Goal: Information Seeking & Learning: Learn about a topic

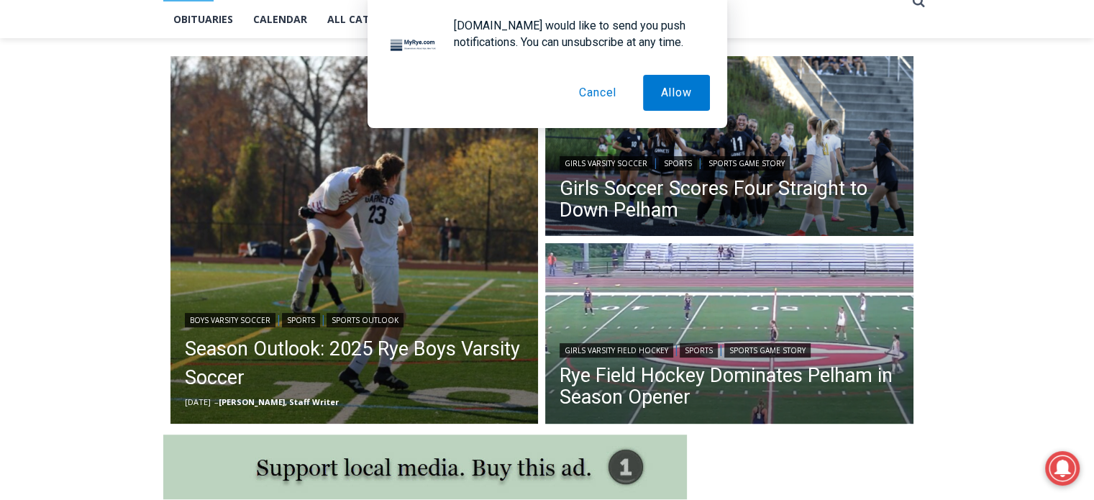
scroll to position [360, 0]
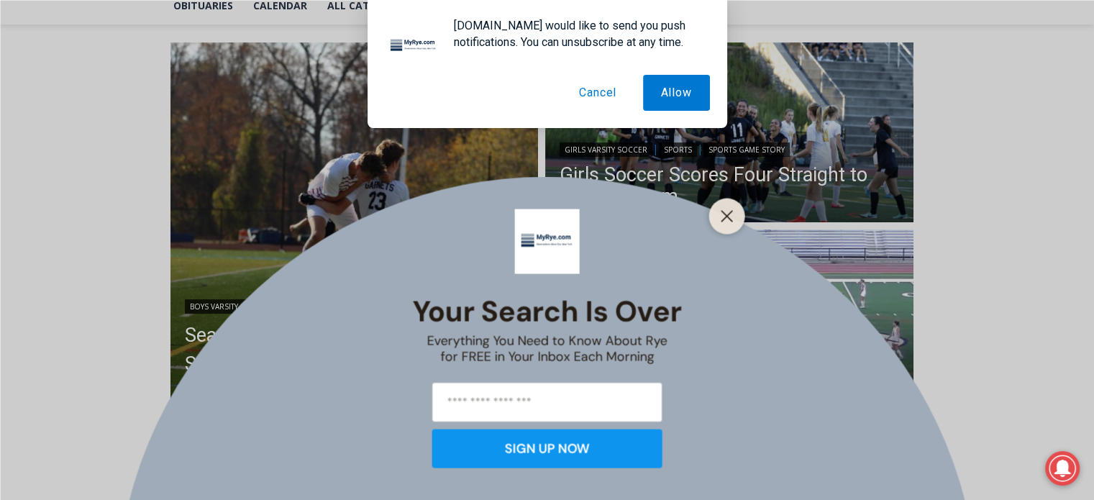
click at [598, 94] on button "Cancel" at bounding box center [597, 93] width 73 height 36
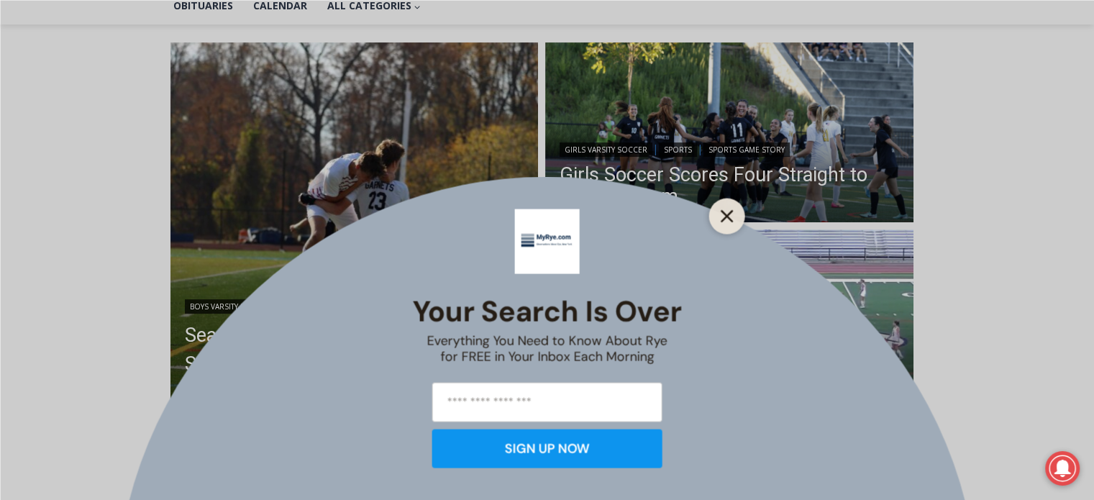
click at [725, 217] on line "Close" at bounding box center [727, 216] width 10 height 10
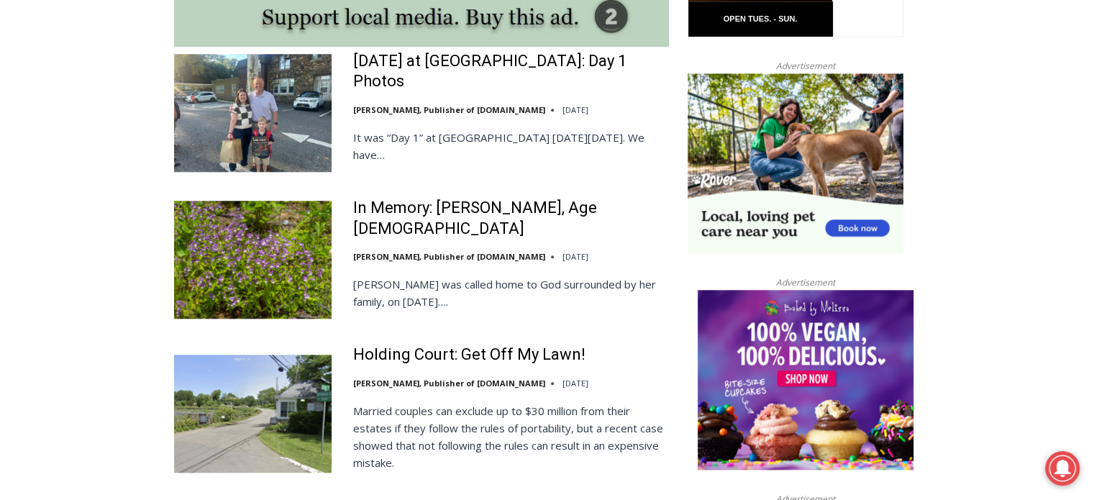
scroll to position [1439, 0]
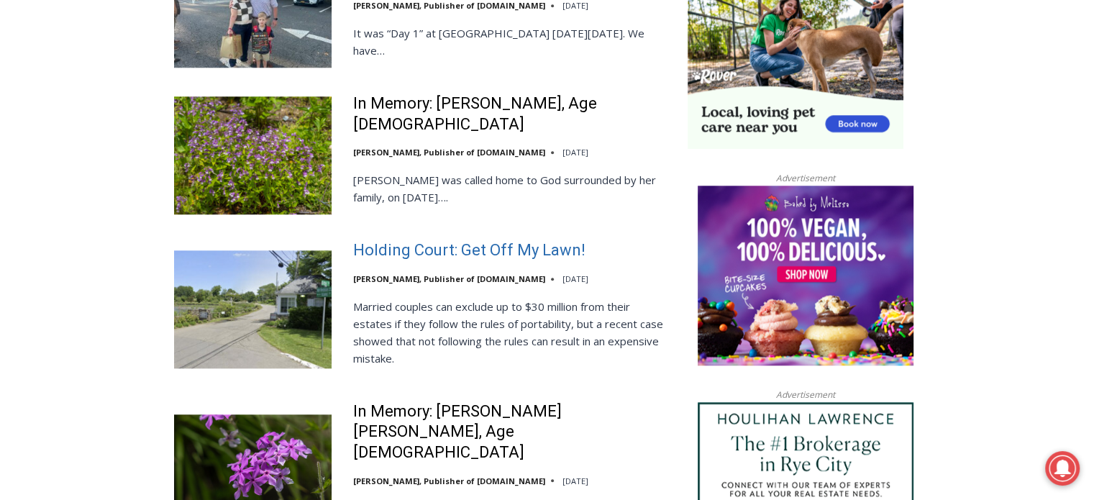
click at [460, 240] on link "Holding Court: Get Off My Lawn!" at bounding box center [469, 250] width 232 height 21
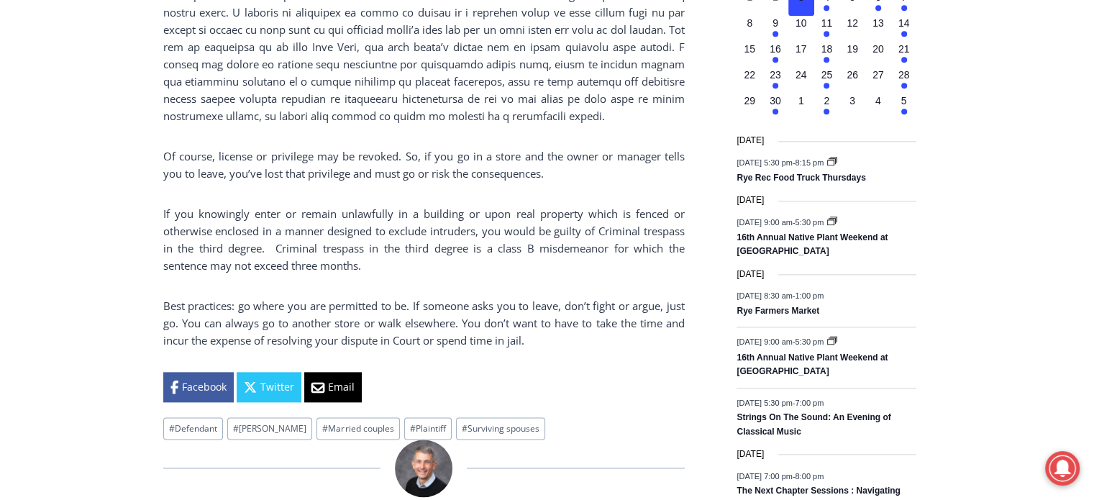
scroll to position [1772, 0]
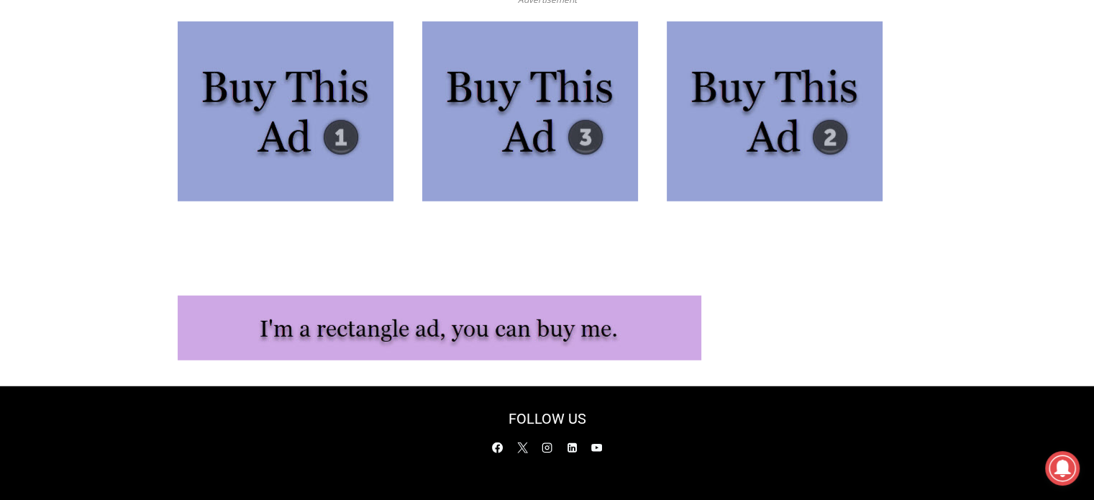
scroll to position [3892, 0]
